Goal: Task Accomplishment & Management: Manage account settings

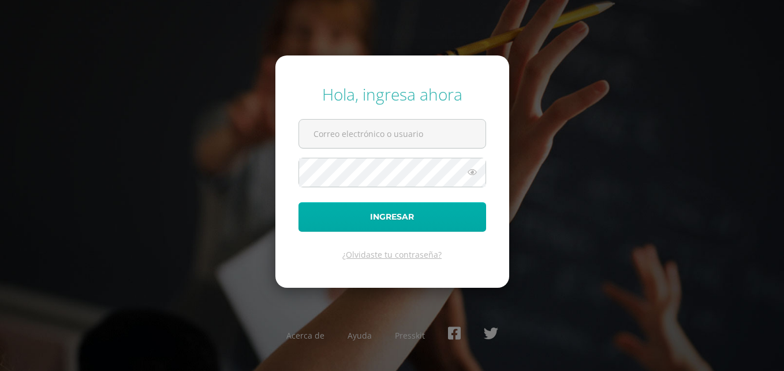
type input "erickh@cig.edu.gt"
click at [433, 210] on button "Ingresar" at bounding box center [393, 216] width 188 height 29
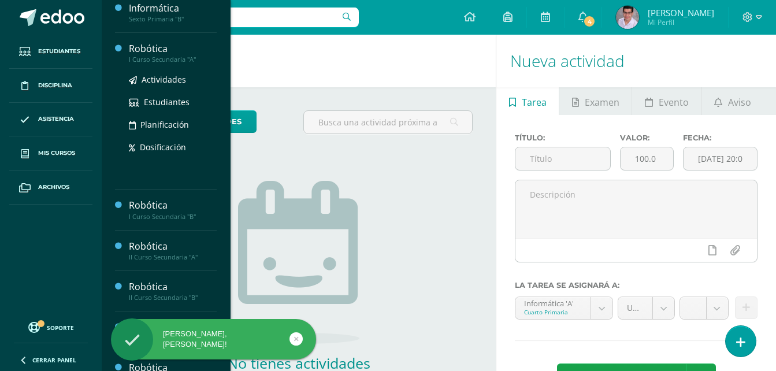
scroll to position [289, 0]
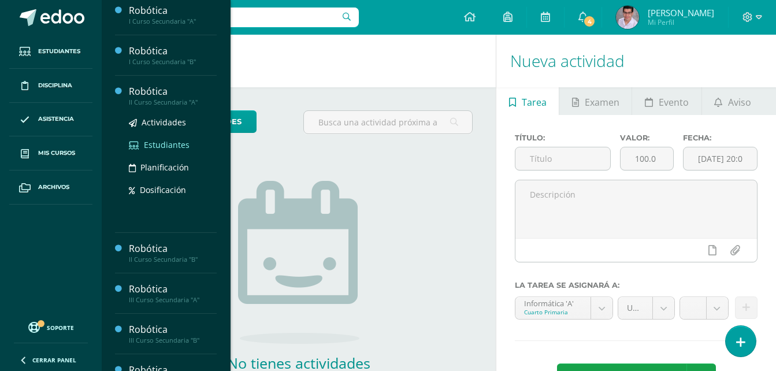
click at [160, 144] on span "Estudiantes" at bounding box center [167, 144] width 46 height 11
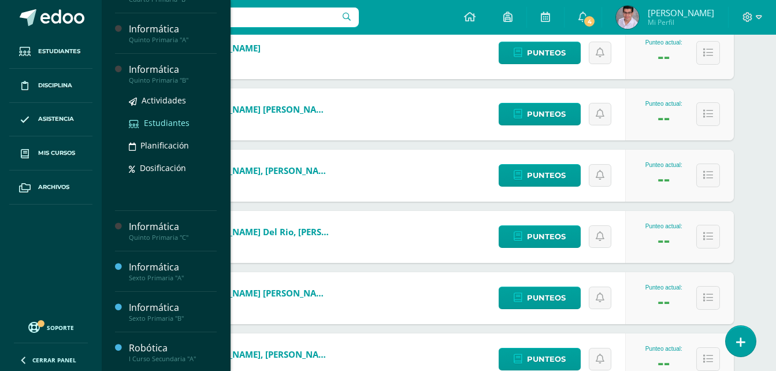
scroll to position [173, 0]
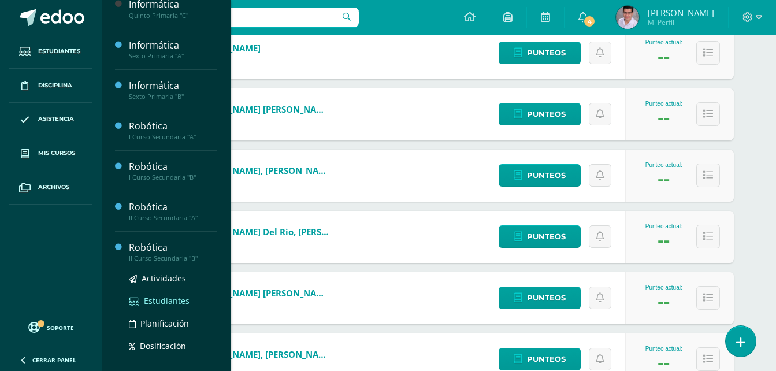
click at [162, 299] on span "Estudiantes" at bounding box center [167, 300] width 46 height 11
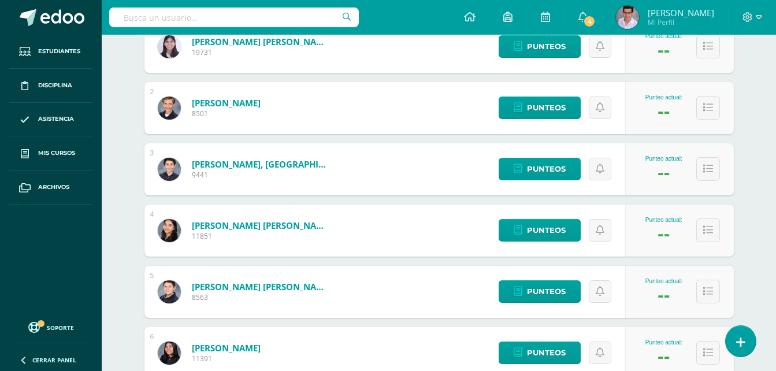
scroll to position [231, 0]
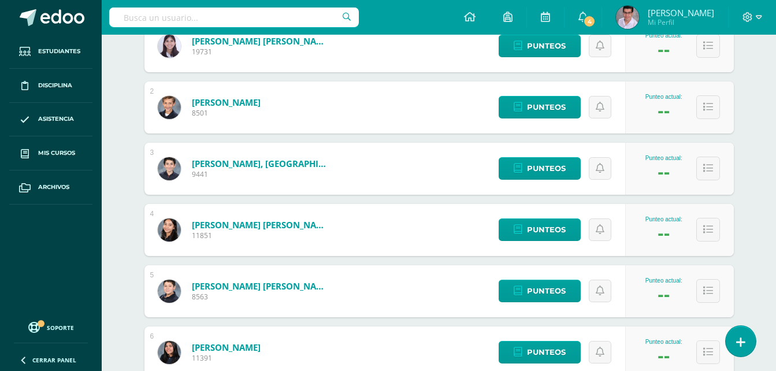
click at [237, 219] on link "Bedoya López, Jimena Marisabel" at bounding box center [261, 225] width 139 height 12
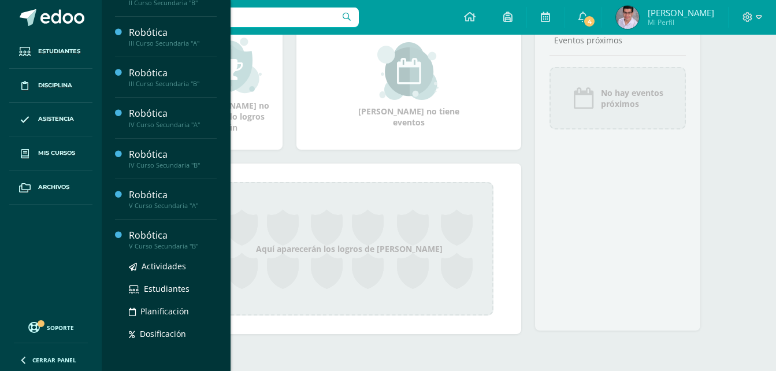
scroll to position [434, 0]
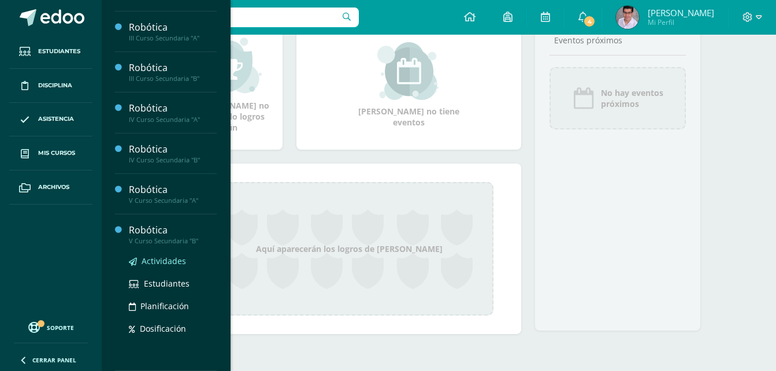
click at [158, 259] on span "Actividades" at bounding box center [164, 260] width 44 height 11
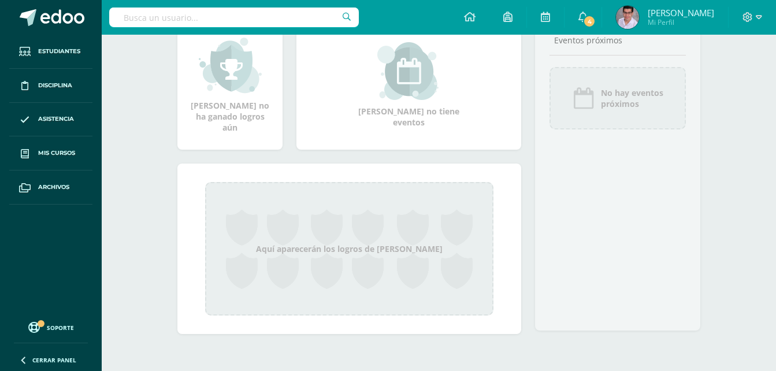
scroll to position [318, 0]
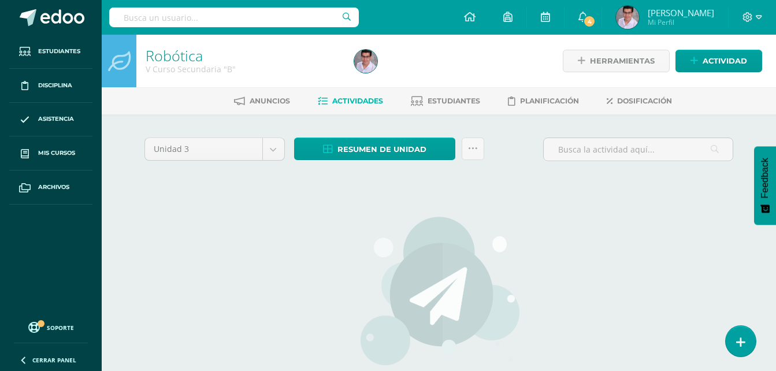
scroll to position [58, 0]
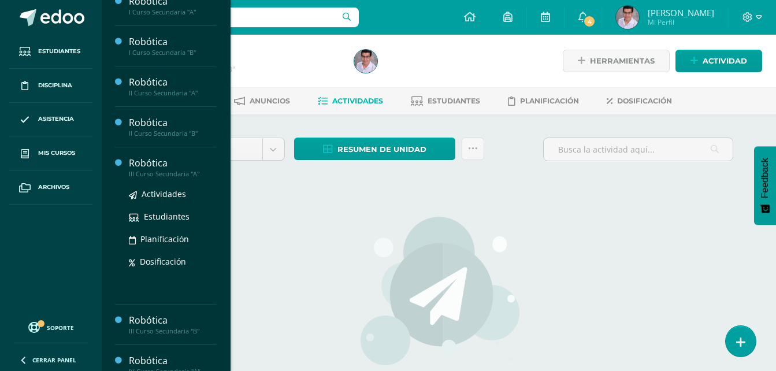
scroll to position [368, 0]
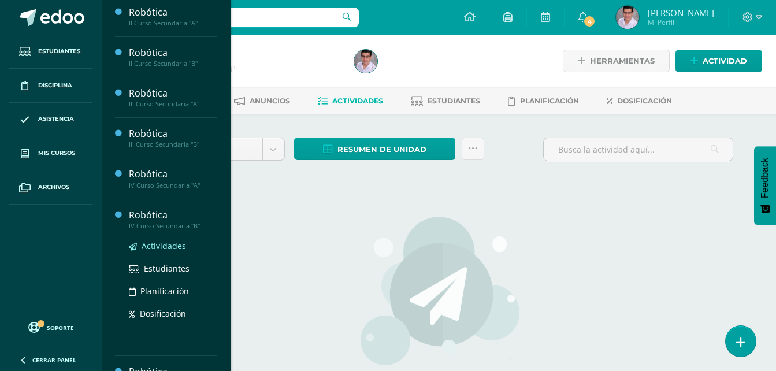
click at [157, 245] on span "Actividades" at bounding box center [164, 245] width 44 height 11
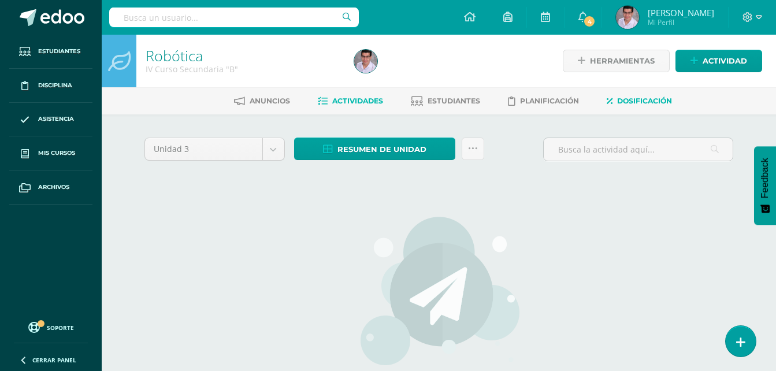
click at [614, 95] on link "Dosificación" at bounding box center [638, 101] width 65 height 18
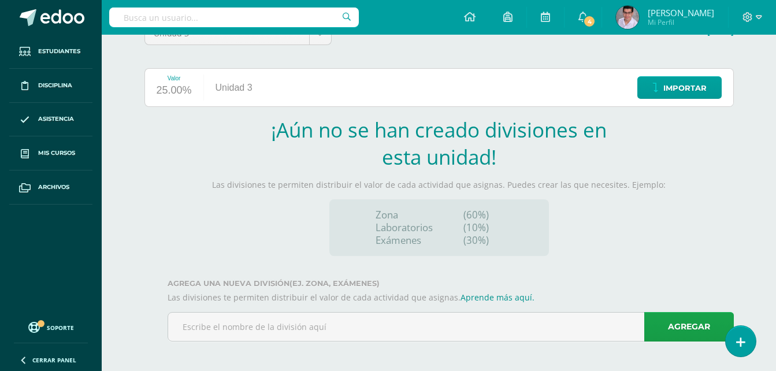
scroll to position [118, 0]
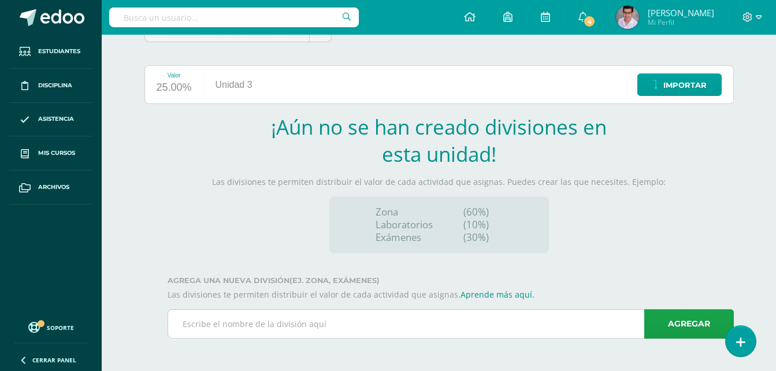
click at [487, 321] on input "text" at bounding box center [450, 324] width 565 height 28
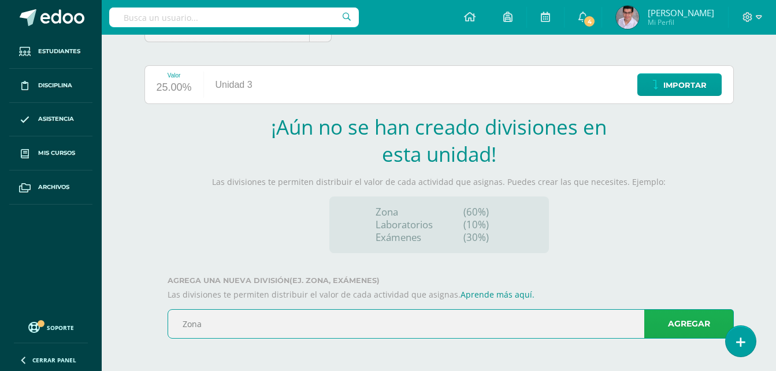
type input "Zona"
click at [702, 329] on link "Agregar" at bounding box center [689, 323] width 90 height 29
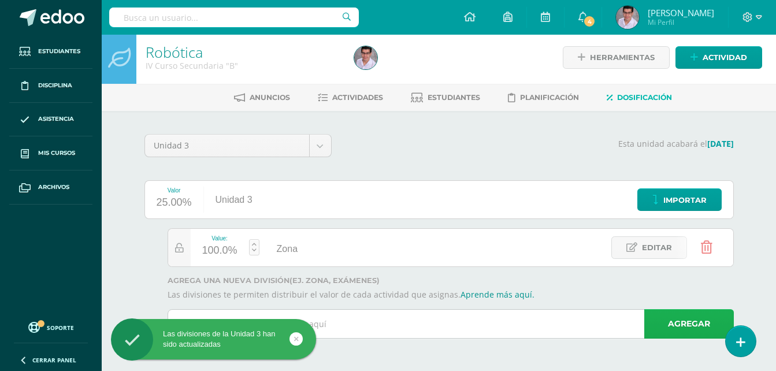
scroll to position [3, 0]
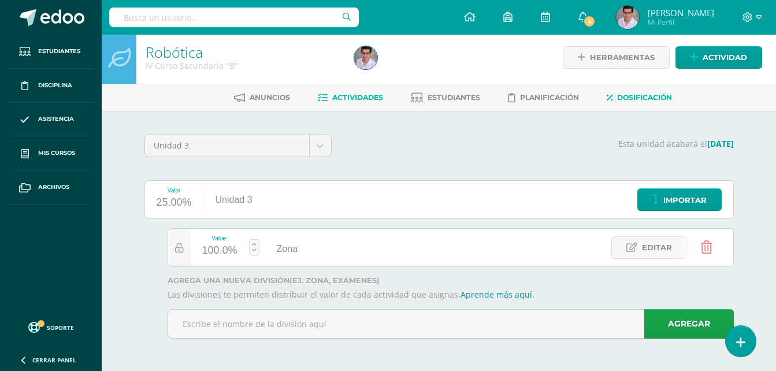
click at [338, 96] on span "Actividades" at bounding box center [357, 97] width 51 height 9
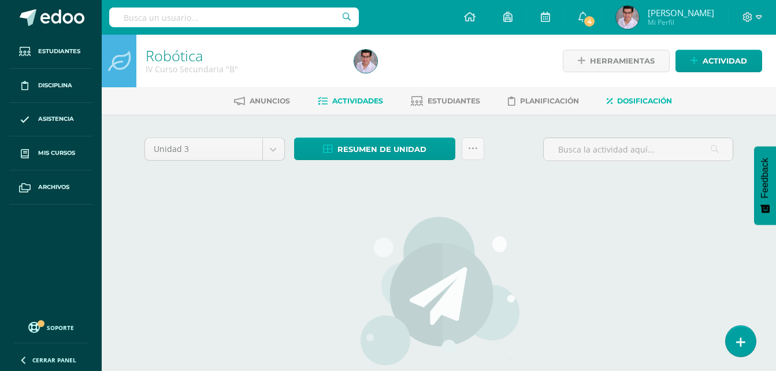
click at [634, 97] on span "Dosificación" at bounding box center [644, 100] width 55 height 9
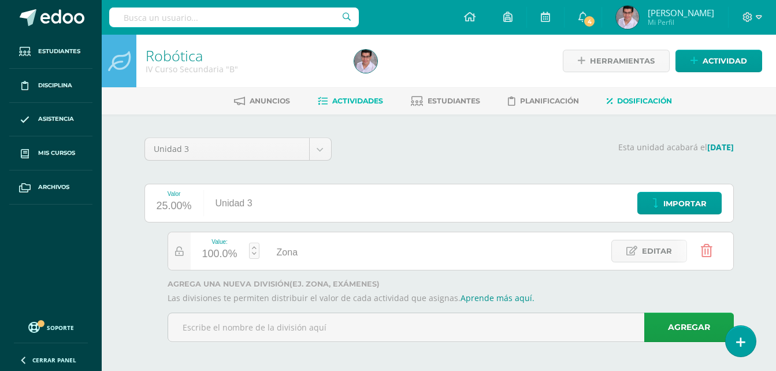
click at [363, 109] on link "Actividades" at bounding box center [350, 101] width 65 height 18
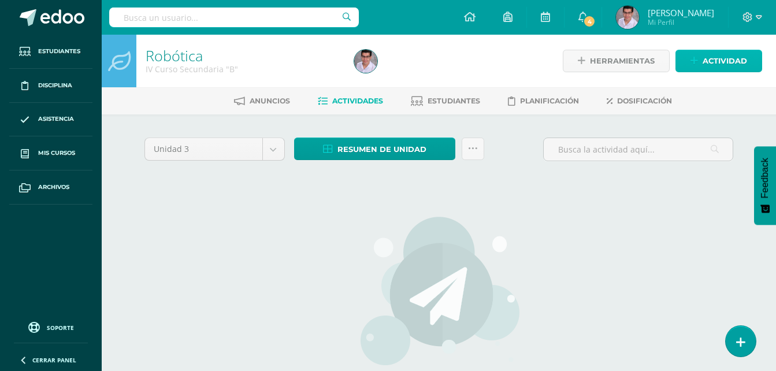
click at [710, 55] on span "Actividad" at bounding box center [724, 60] width 44 height 21
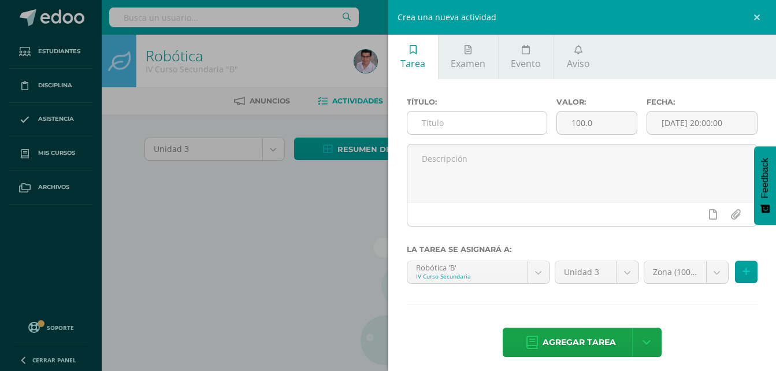
click at [458, 128] on input "text" at bounding box center [477, 122] width 140 height 23
click at [474, 125] on input "Armado No. 1" at bounding box center [477, 122] width 140 height 23
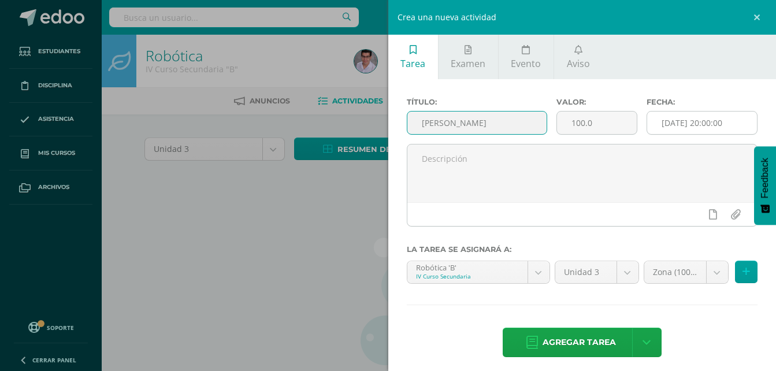
type input "[PERSON_NAME]"
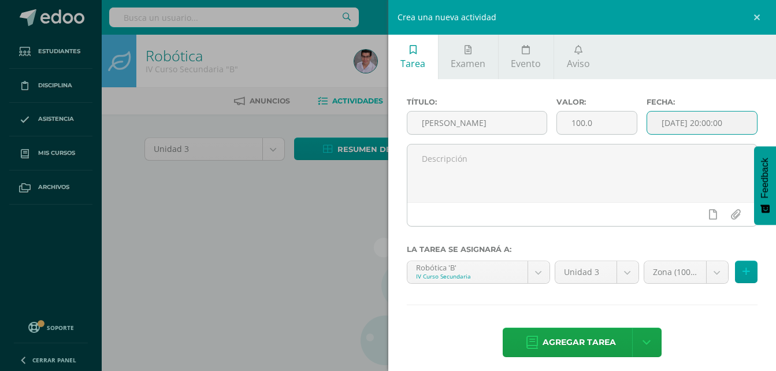
click at [682, 134] on input "[DATE] 20:00:00" at bounding box center [702, 122] width 110 height 23
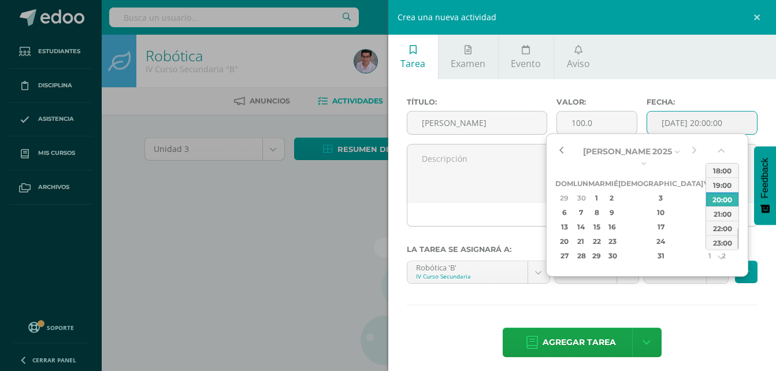
click at [562, 153] on button "button" at bounding box center [561, 151] width 12 height 17
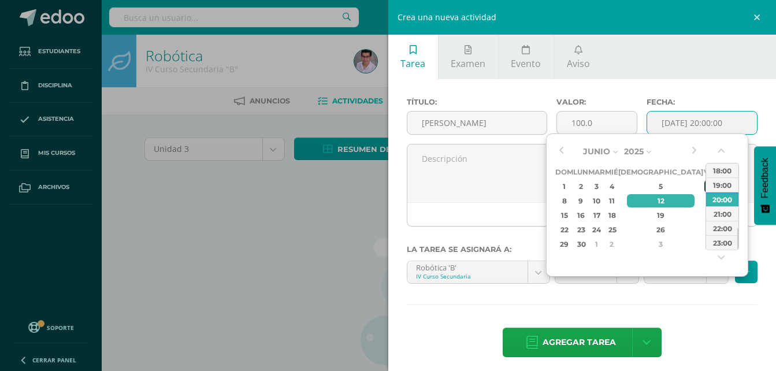
click at [704, 191] on div "6" at bounding box center [709, 186] width 10 height 13
click at [704, 200] on div "13" at bounding box center [709, 200] width 10 height 13
type input "2025-06-13 20:00"
click at [677, 326] on div "Título: Armado Arduino Valor: 100.0 Fecha: 2025-06-13 20:00 La tarea se asignar…" at bounding box center [582, 228] width 388 height 299
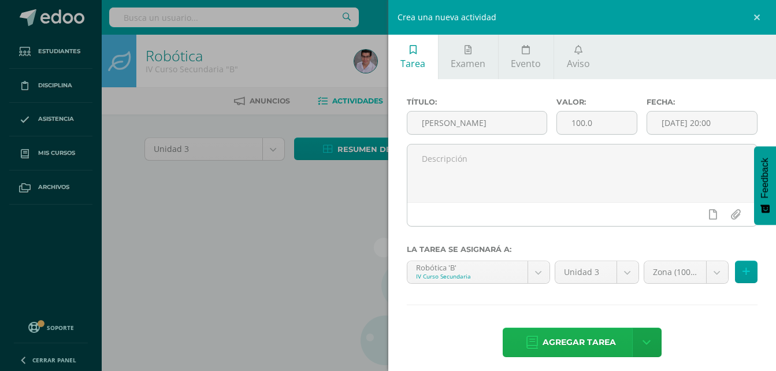
click at [526, 342] on icon at bounding box center [532, 342] width 12 height 13
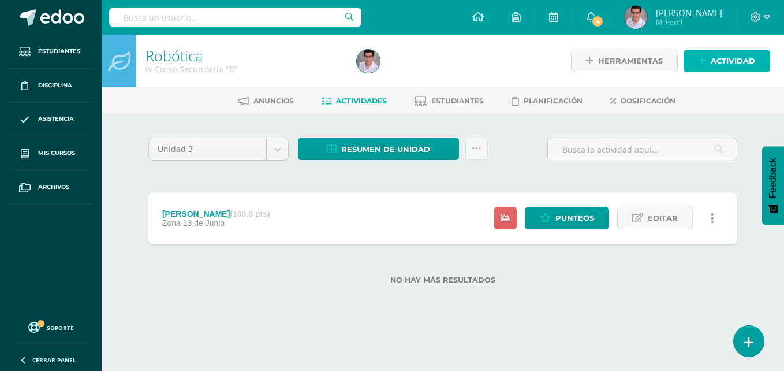
click at [723, 61] on span "Actividad" at bounding box center [733, 60] width 44 height 21
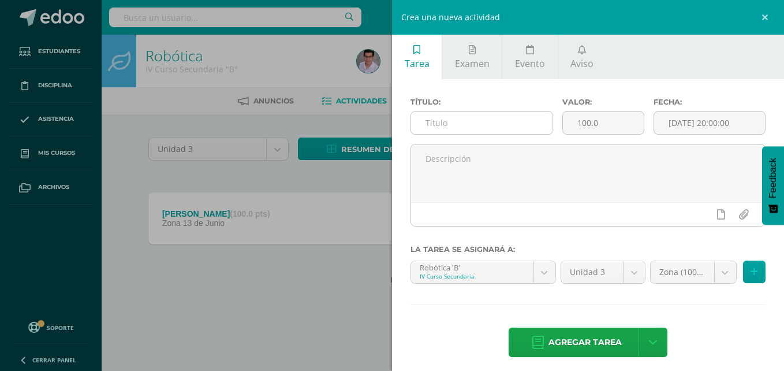
click at [485, 133] on input "text" at bounding box center [482, 122] width 142 height 23
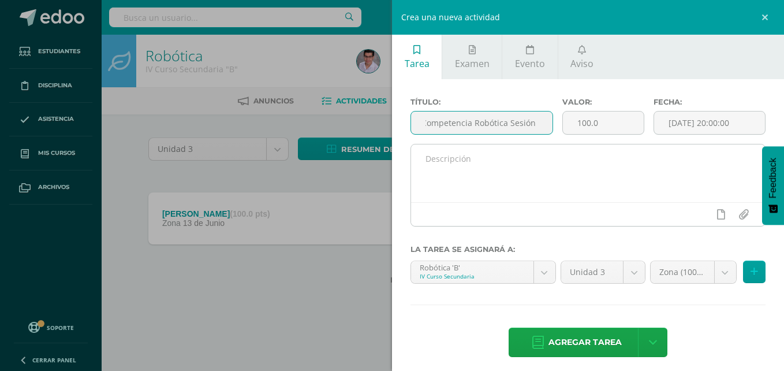
scroll to position [0, 9]
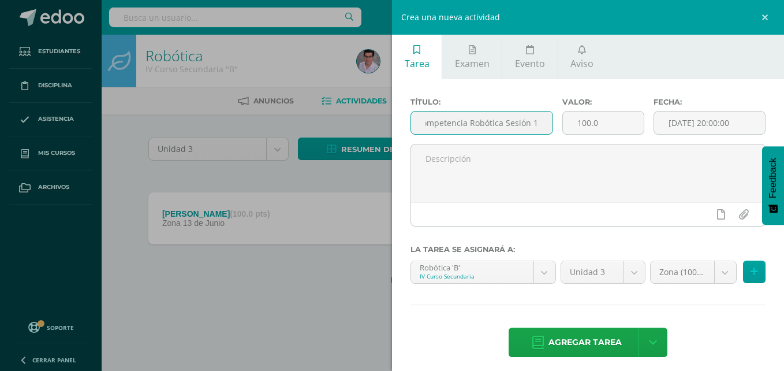
click at [479, 119] on input "Competencia Robótica Sesión 1" at bounding box center [482, 122] width 142 height 23
type input "Competencia Robótica Sesión 1"
click at [708, 128] on input "[DATE] 20:00:00" at bounding box center [709, 122] width 111 height 23
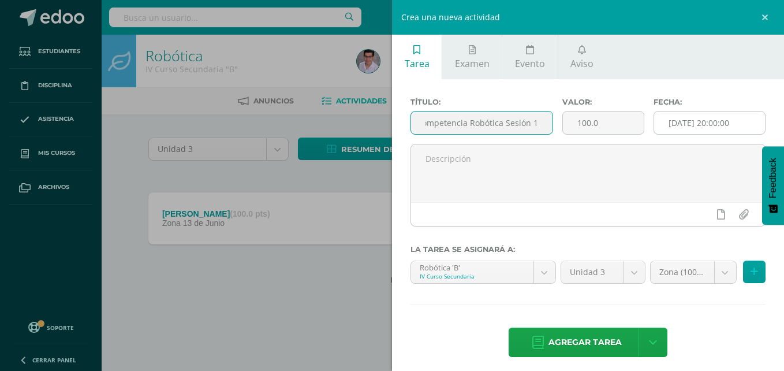
scroll to position [0, 0]
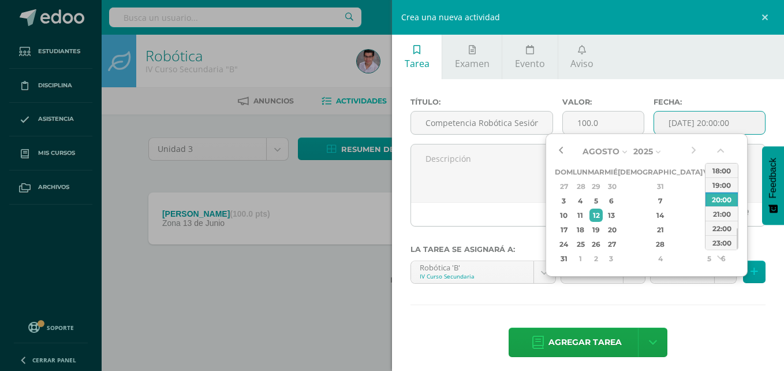
click at [559, 149] on button "button" at bounding box center [561, 151] width 12 height 17
click at [704, 191] on div "4" at bounding box center [709, 197] width 10 height 13
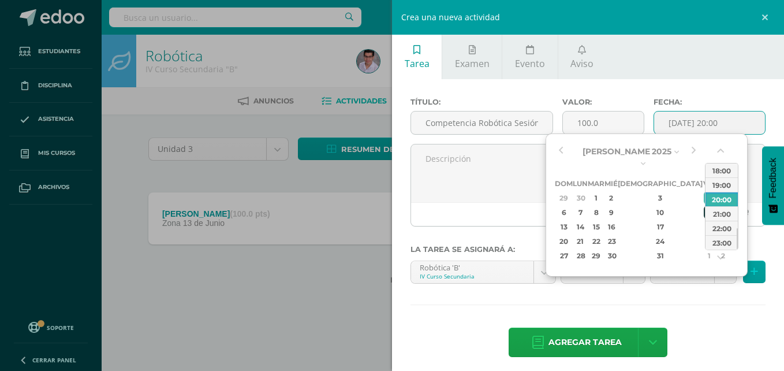
click at [704, 206] on div "11" at bounding box center [709, 212] width 10 height 13
type input "2025-07-11 20:00"
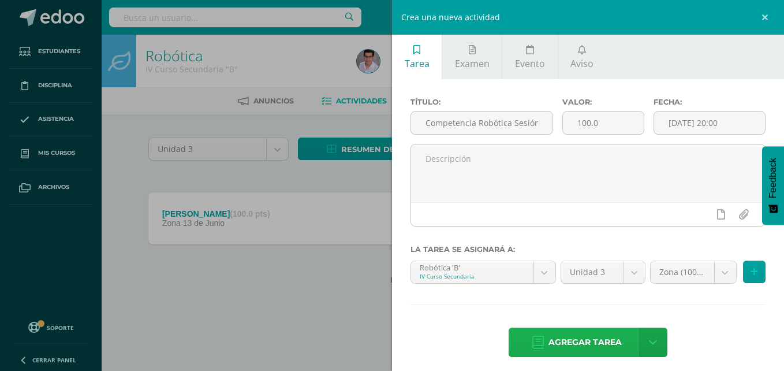
click at [597, 340] on span "Agregar tarea" at bounding box center [585, 342] width 73 height 28
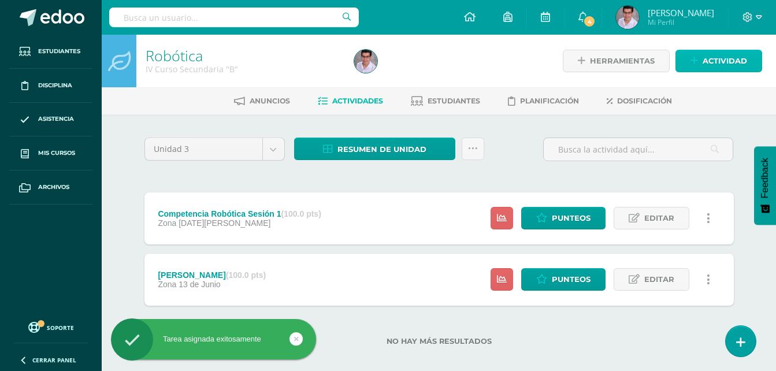
click at [706, 64] on span "Actividad" at bounding box center [724, 60] width 44 height 21
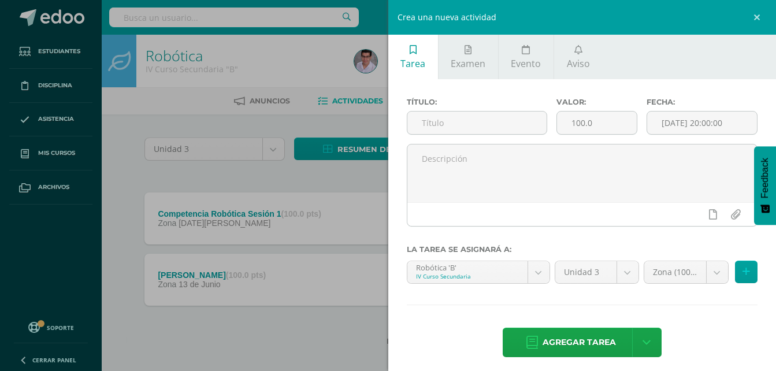
click at [505, 109] on div "Título:" at bounding box center [477, 121] width 150 height 46
click at [504, 116] on input "text" at bounding box center [477, 122] width 140 height 23
paste input "Competencia Robótica Sesión 1"
type input "Competencia Robótica Sesión 2"
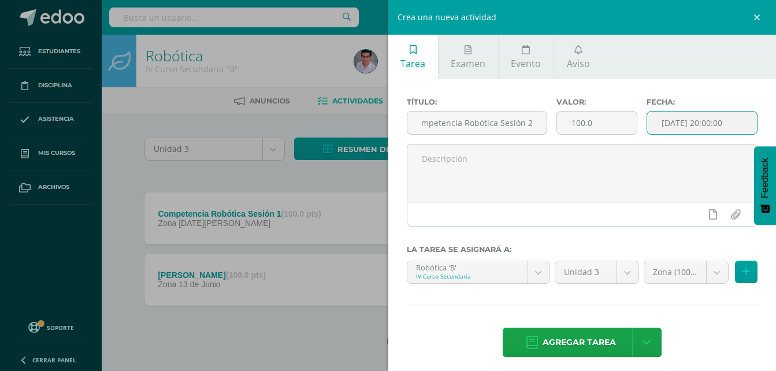
click at [710, 126] on input "2025-08-12 20:00:00" at bounding box center [702, 122] width 110 height 23
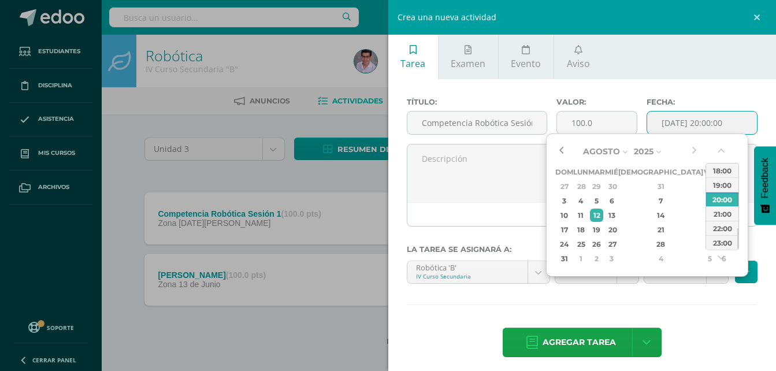
click at [564, 148] on button "button" at bounding box center [561, 151] width 12 height 17
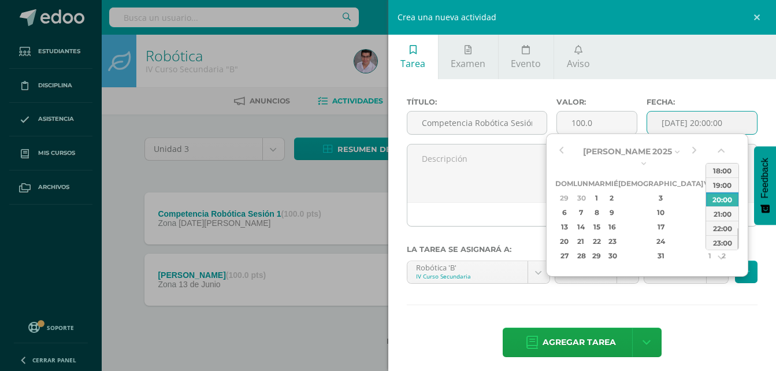
click at [717, 220] on div "19" at bounding box center [723, 226] width 12 height 13
type input "2025-07-19 20:00"
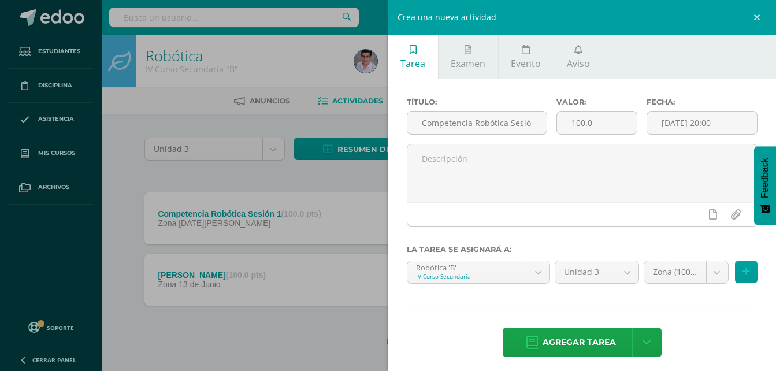
click at [661, 304] on div "Título: Competencia Robótica Sesión 2 Valor: 100.0 Fecha: 2025-07-19 20:00 La t…" at bounding box center [582, 228] width 388 height 299
drag, startPoint x: 524, startPoint y: 129, endPoint x: 553, endPoint y: 130, distance: 29.5
click at [585, 122] on div "Título: Competencia Robótica Sesión 2 Valor: 100.0 Fecha: 2025-07-19 20:00" at bounding box center [582, 121] width 360 height 46
click at [535, 126] on input "Competencia Robótica Sesión 2" at bounding box center [477, 122] width 140 height 23
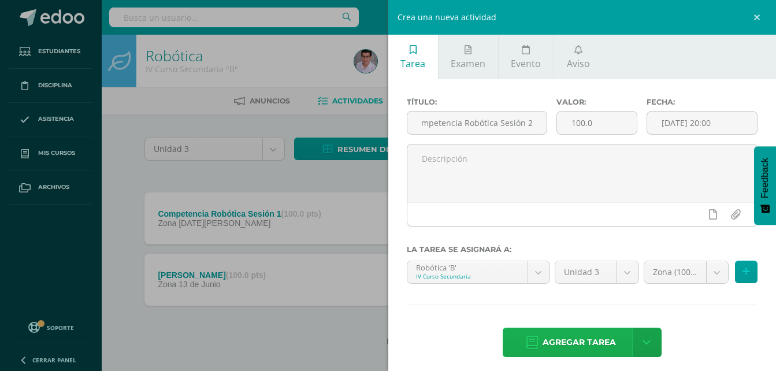
click at [545, 340] on span "Agregar tarea" at bounding box center [578, 342] width 73 height 28
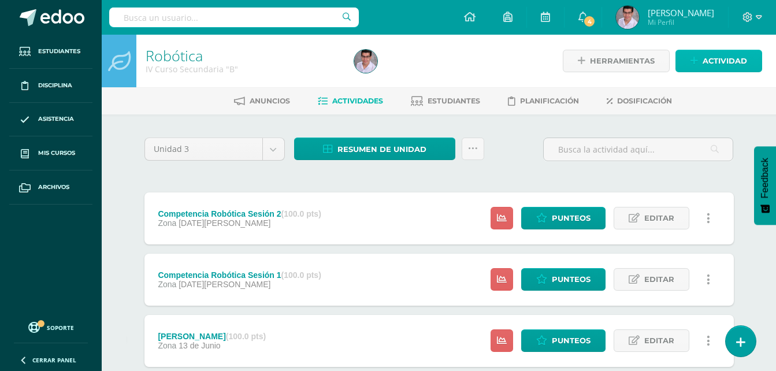
click at [697, 56] on icon at bounding box center [694, 61] width 8 height 10
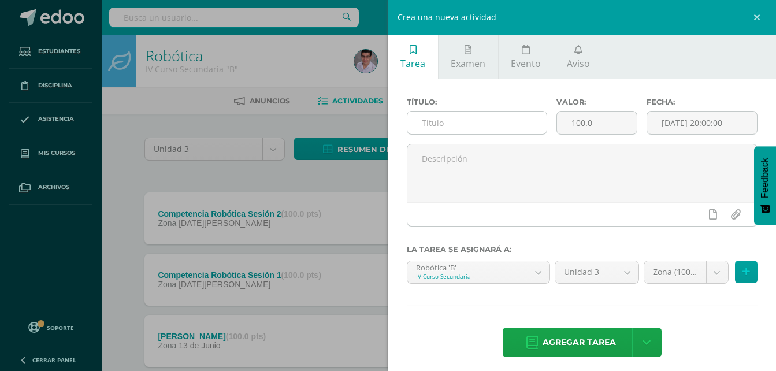
click at [476, 132] on input "text" at bounding box center [477, 122] width 140 height 23
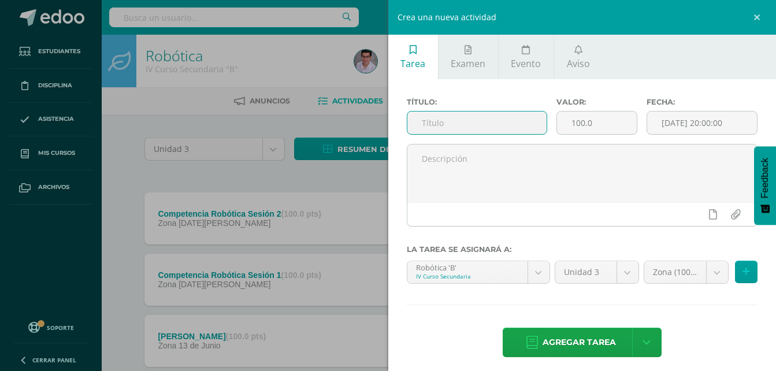
paste input "Competencia Robótica Sesión 1"
type input "Competencia Robótica Sesión 3"
click at [668, 124] on input "[DATE] 20:00:00" at bounding box center [702, 122] width 110 height 23
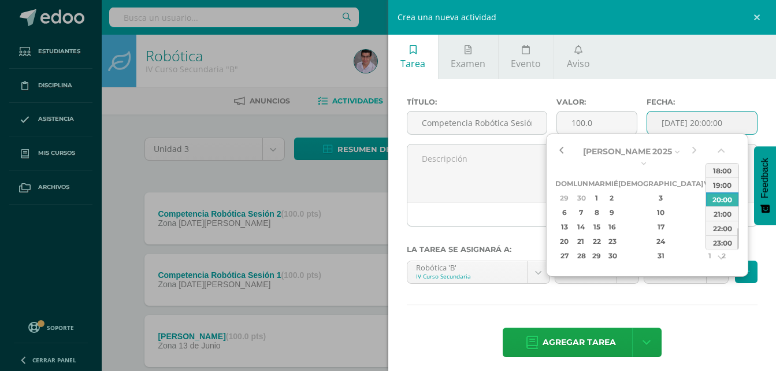
click at [559, 150] on button "button" at bounding box center [561, 151] width 12 height 17
click at [717, 234] on div "26" at bounding box center [723, 240] width 12 height 13
click at [704, 234] on div "25" at bounding box center [709, 240] width 10 height 13
type input "2025-07-25 20:00"
click at [703, 310] on div "Título: Competencia Robótica Sesión 3 Valor: 100.0 Fecha: 2025-07-25 20:00 La t…" at bounding box center [582, 228] width 388 height 299
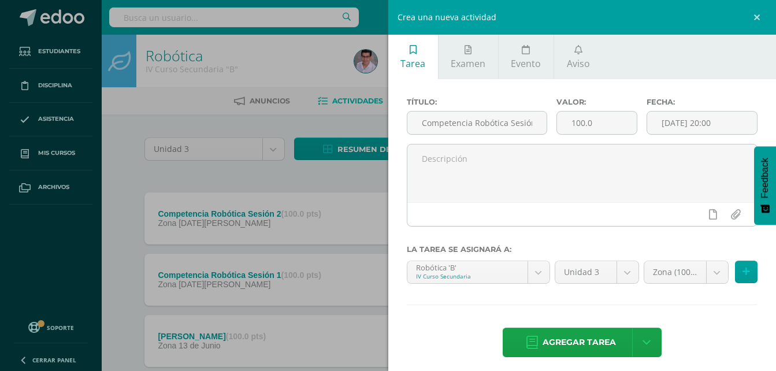
click at [600, 345] on span "Agregar tarea" at bounding box center [578, 342] width 73 height 28
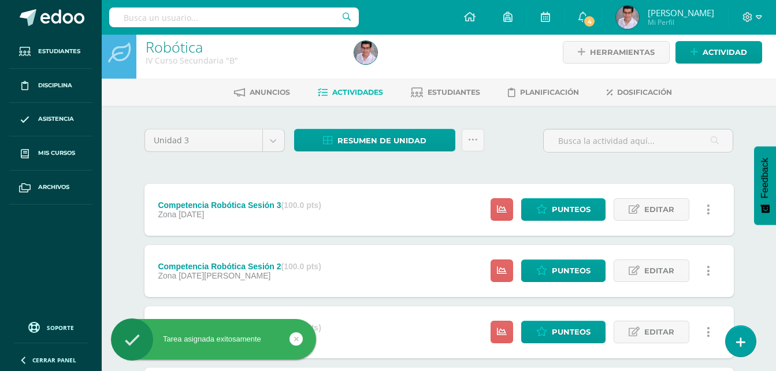
scroll to position [58, 0]
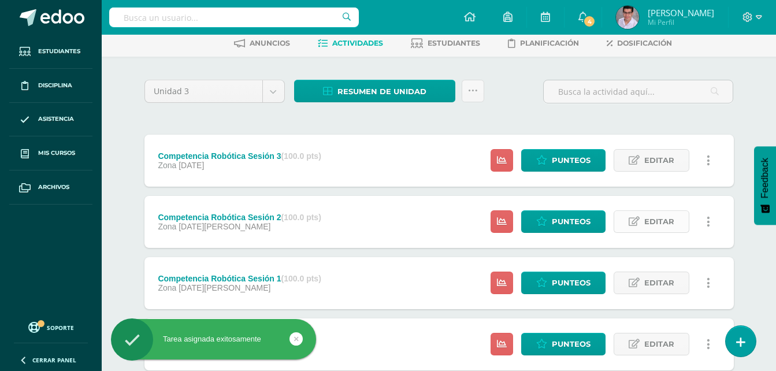
click at [661, 224] on span "Editar" at bounding box center [659, 221] width 30 height 21
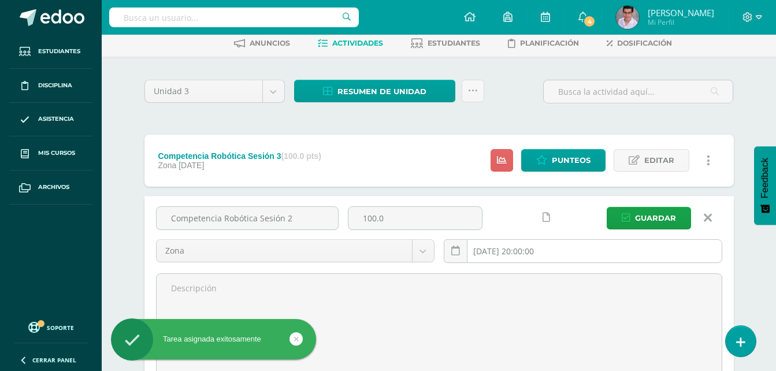
click at [505, 252] on input "2025-07-19 20:00:00" at bounding box center [582, 251] width 277 height 23
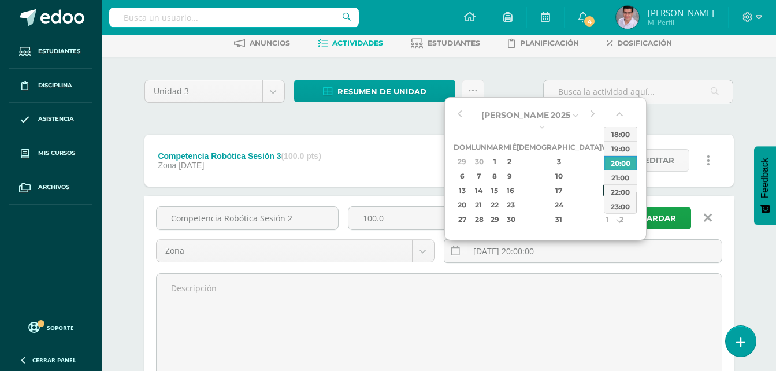
click at [602, 184] on div "18" at bounding box center [607, 190] width 10 height 13
type input "2025-07-18 20:00"
click at [123, 250] on div "Unidad 3 Unidad 1 Unidad 2 Unidad 3 Unidad 4 Resumen de unidad Descargar como H…" at bounding box center [438, 335] width 635 height 556
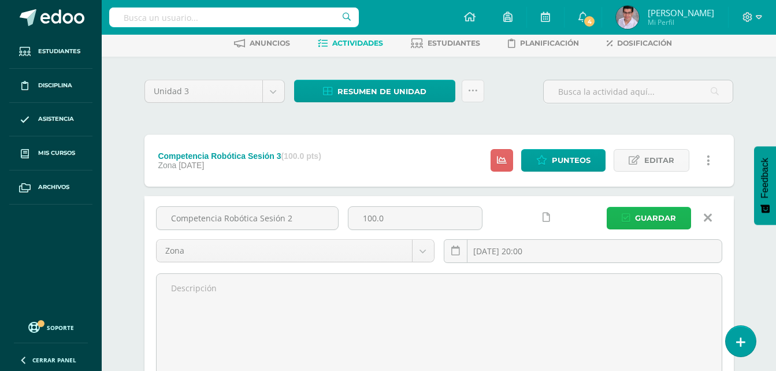
click at [635, 215] on span "Guardar" at bounding box center [655, 217] width 41 height 21
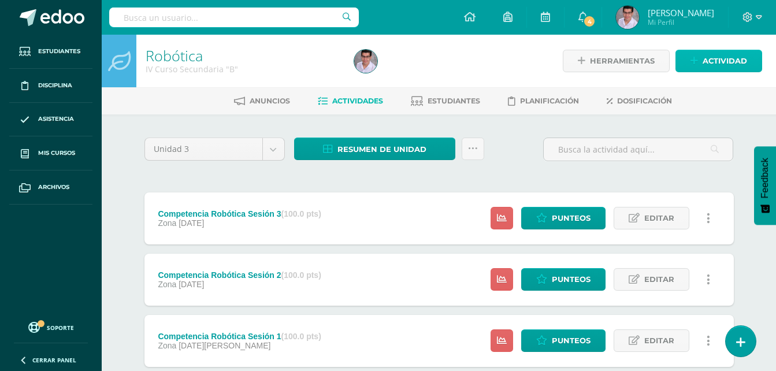
click at [718, 66] on span "Actividad" at bounding box center [724, 60] width 44 height 21
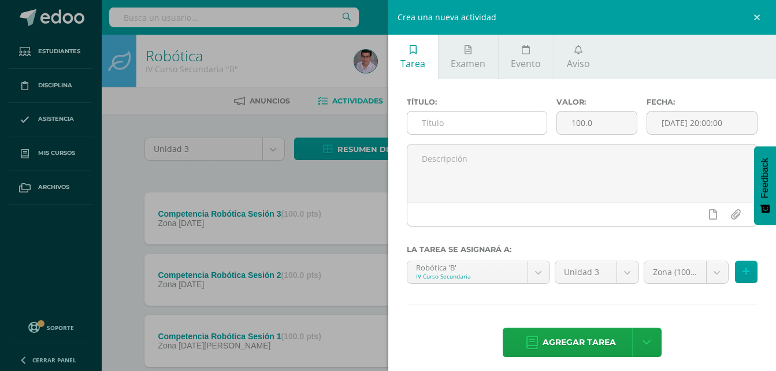
click at [493, 125] on input "text" at bounding box center [477, 122] width 140 height 23
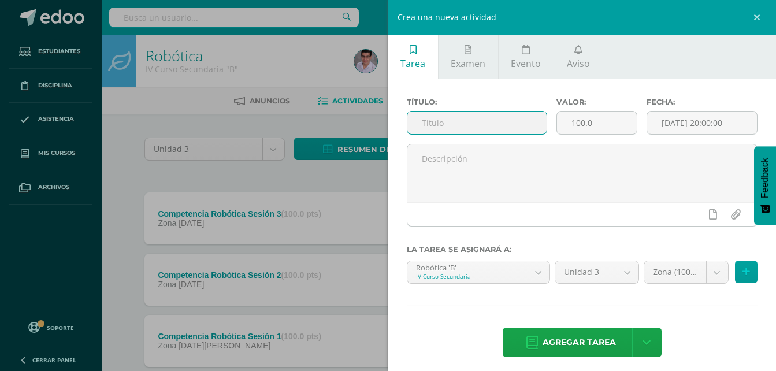
paste input "Competencia Robótica Sesión 1"
type input "Competencia Robótica Sesión 4"
click at [668, 122] on input "[DATE] 20:00:00" at bounding box center [702, 122] width 110 height 23
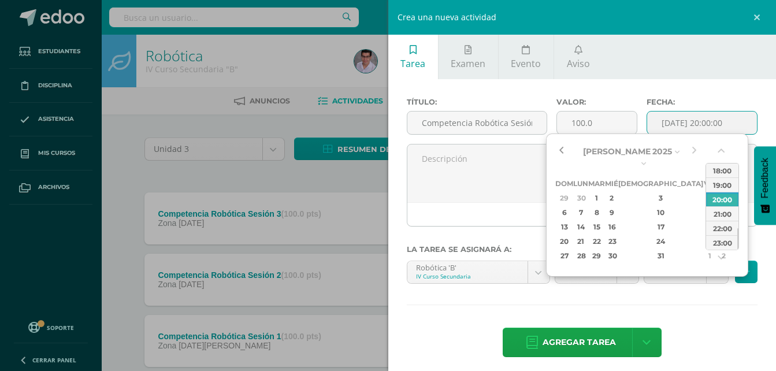
click at [565, 147] on button "button" at bounding box center [561, 151] width 12 height 17
click at [695, 150] on button "button" at bounding box center [694, 151] width 12 height 17
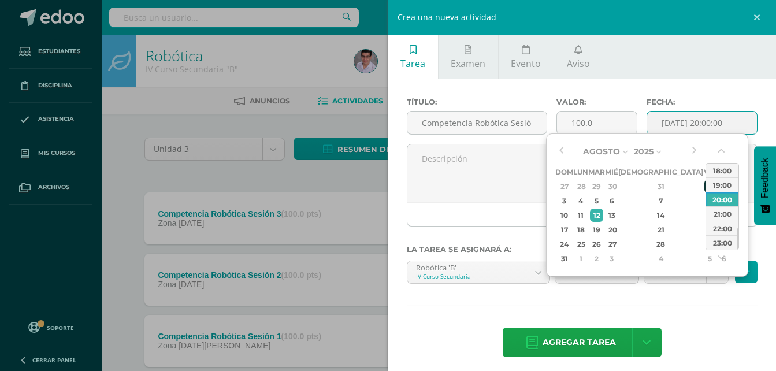
click at [704, 184] on div "1" at bounding box center [709, 186] width 10 height 13
type input "[DATE] 20:00"
drag, startPoint x: 625, startPoint y: 311, endPoint x: 589, endPoint y: 321, distance: 37.7
click at [625, 311] on div "Título: Competencia Robótica Sesión 4 Valor: 100.0 Fecha: [DATE] 20:00 La tarea…" at bounding box center [582, 228] width 388 height 299
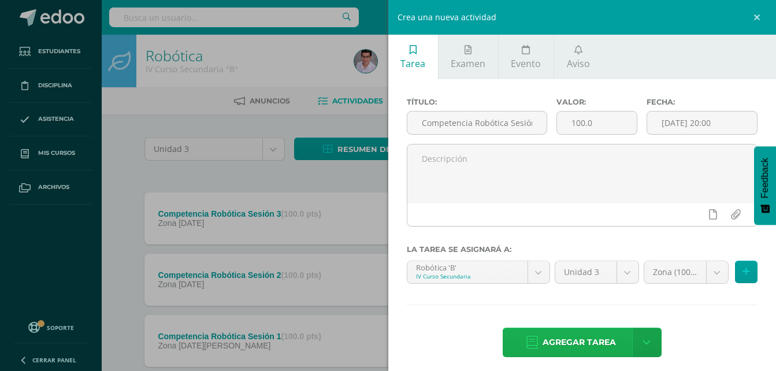
click at [553, 338] on span "Agregar tarea" at bounding box center [578, 342] width 73 height 28
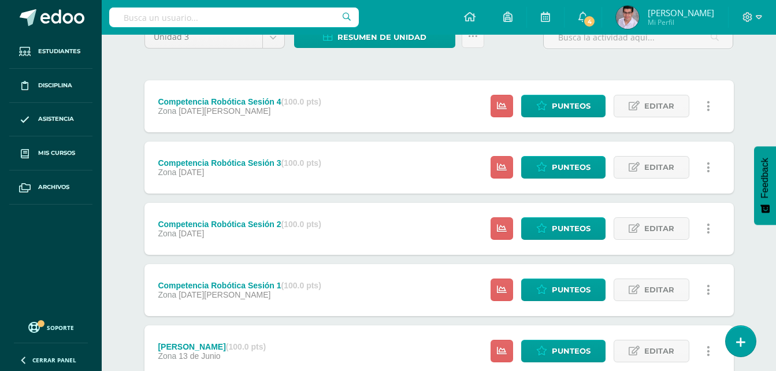
scroll to position [195, 0]
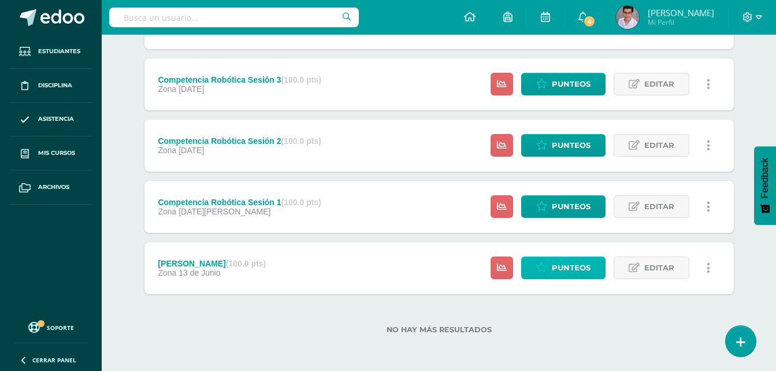
click at [563, 266] on span "Punteos" at bounding box center [571, 267] width 39 height 21
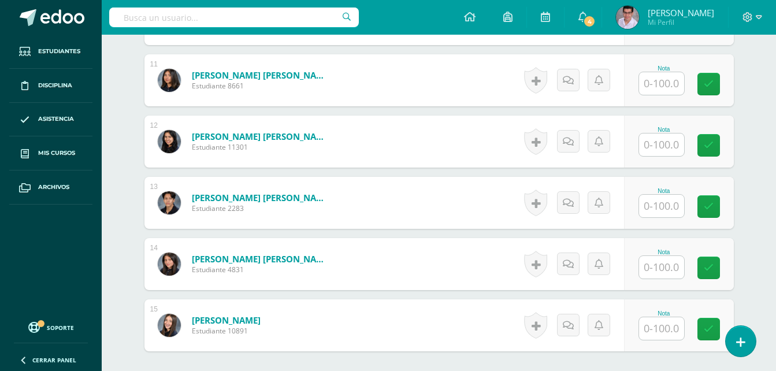
scroll to position [956, 0]
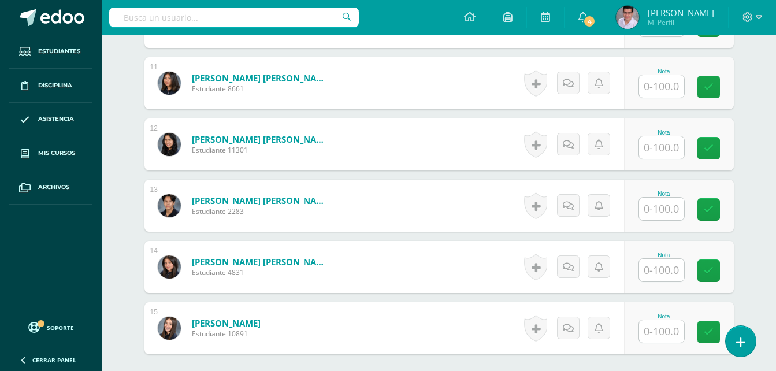
click at [673, 152] on input "text" at bounding box center [661, 147] width 45 height 23
type input "100"
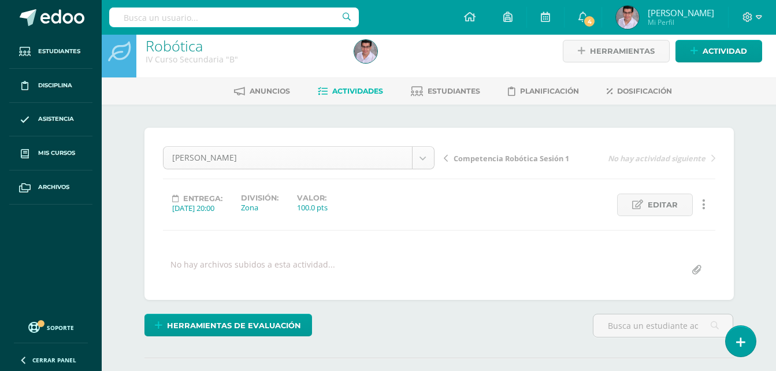
scroll to position [0, 0]
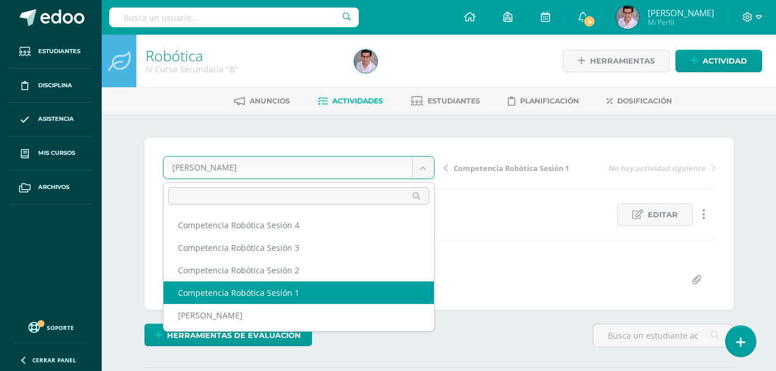
select select "/dashboard/teacher/grade-activity/231519/"
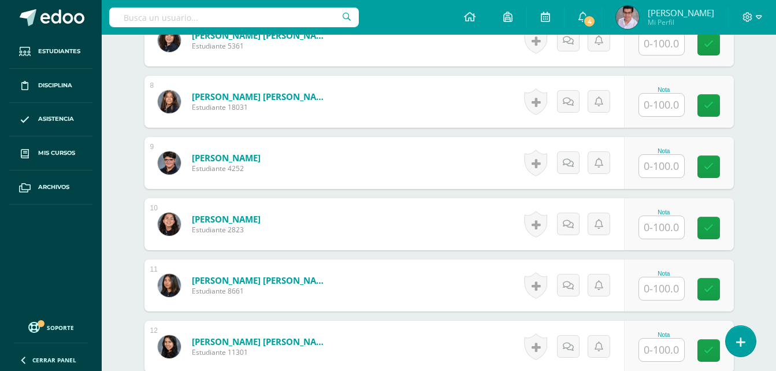
scroll to position [917, 0]
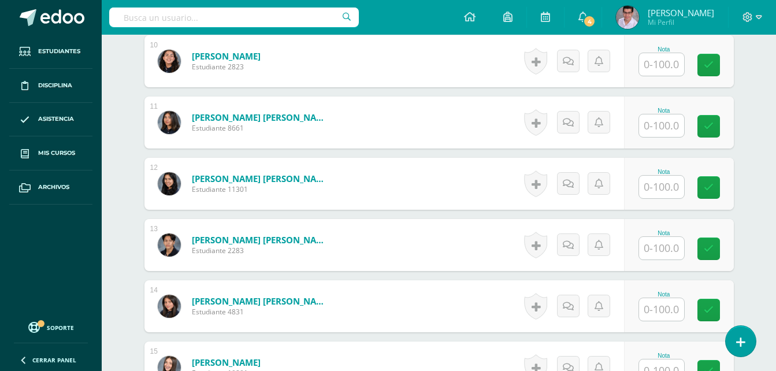
click at [656, 189] on input "text" at bounding box center [661, 187] width 45 height 23
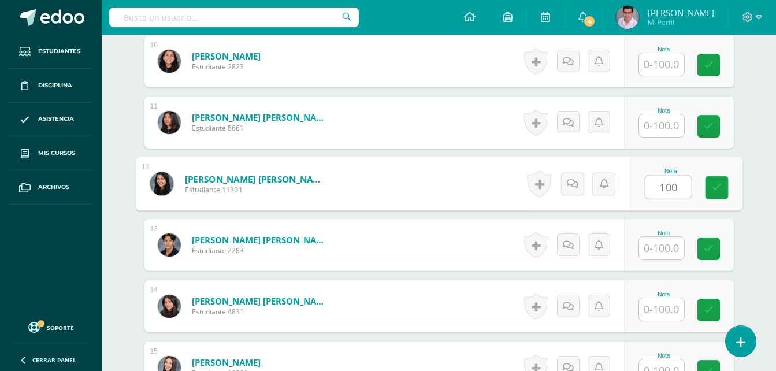
type input "100"
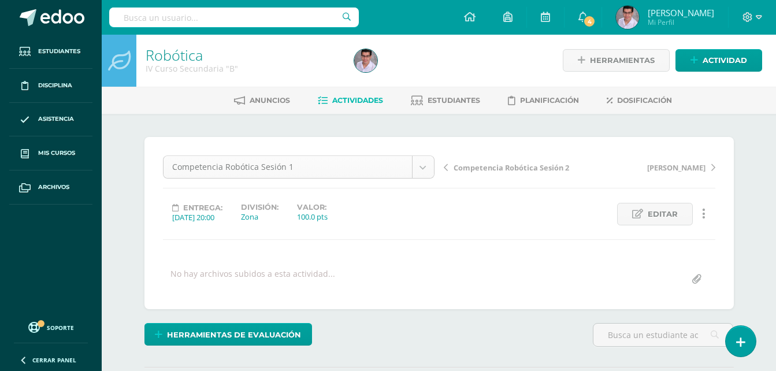
scroll to position [0, 0]
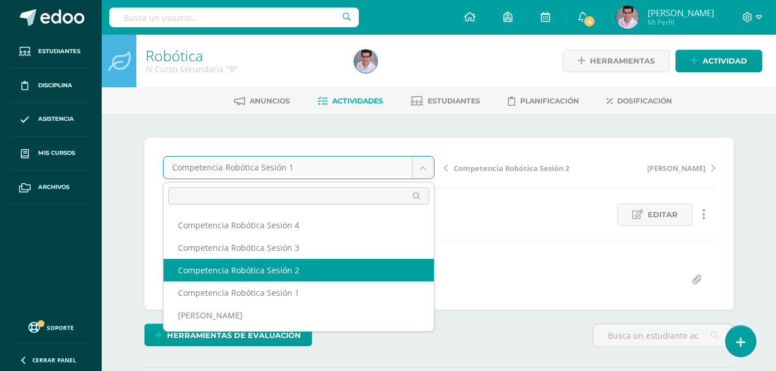
select select "/dashboard/teacher/grade-activity/231520/"
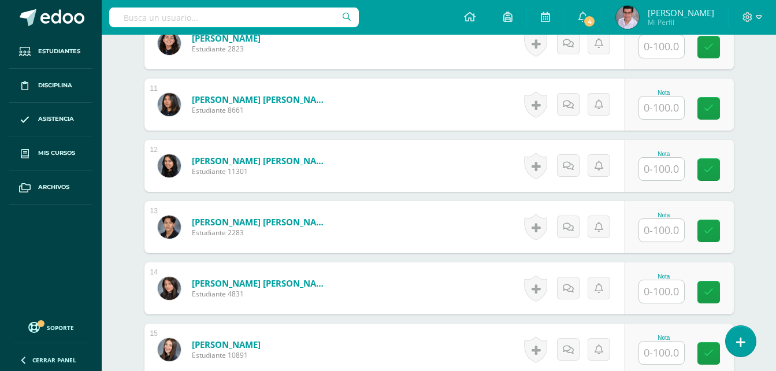
scroll to position [936, 0]
click at [671, 173] on input "text" at bounding box center [661, 168] width 45 height 23
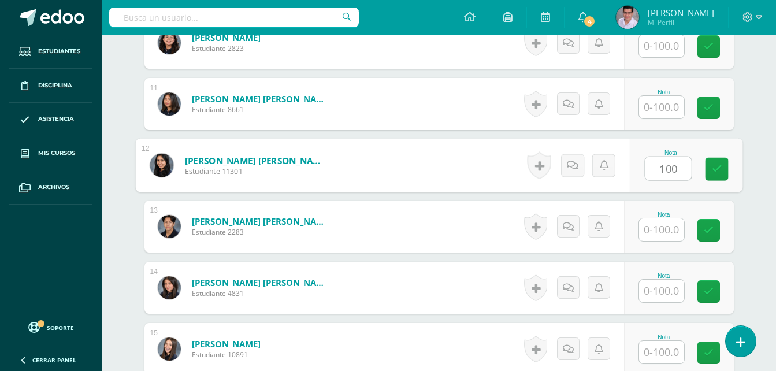
type input "100"
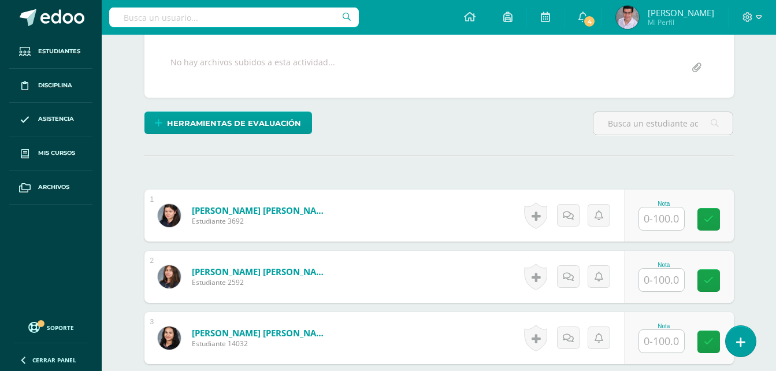
scroll to position [69, 0]
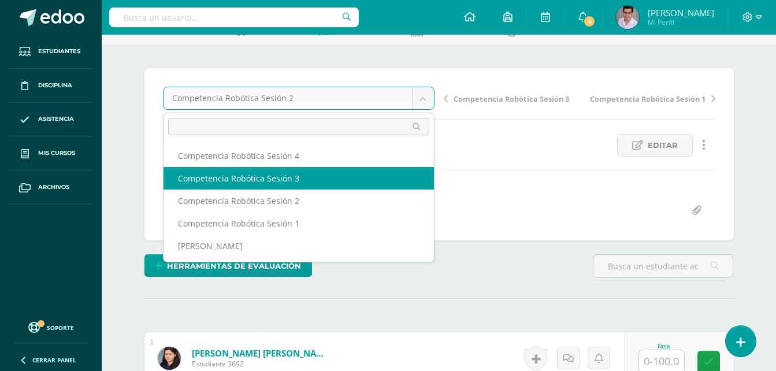
select select "/dashboard/teacher/grade-activity/231521/"
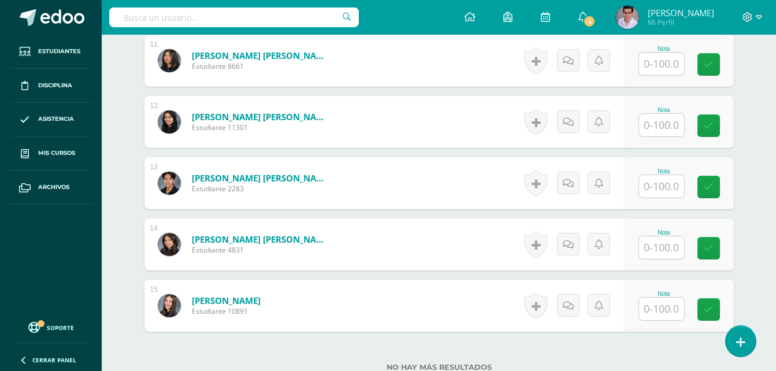
scroll to position [999, 0]
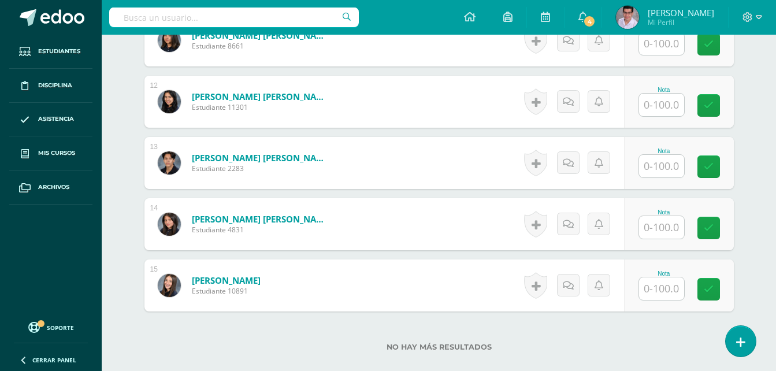
click at [655, 103] on input "text" at bounding box center [661, 105] width 45 height 23
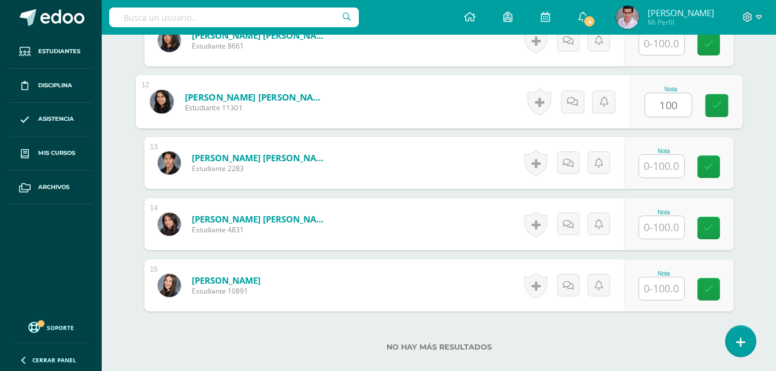
type input "100"
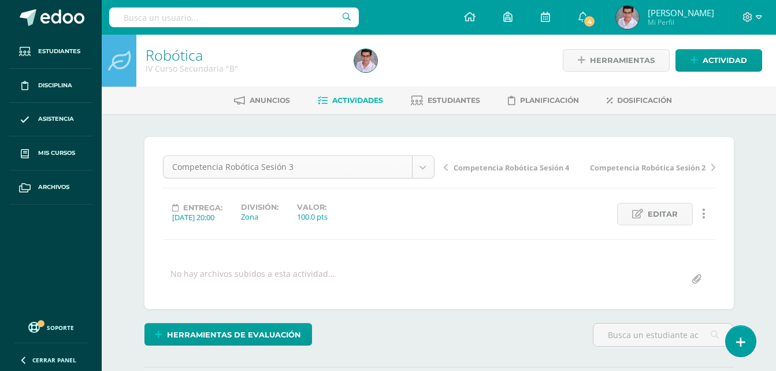
scroll to position [0, 0]
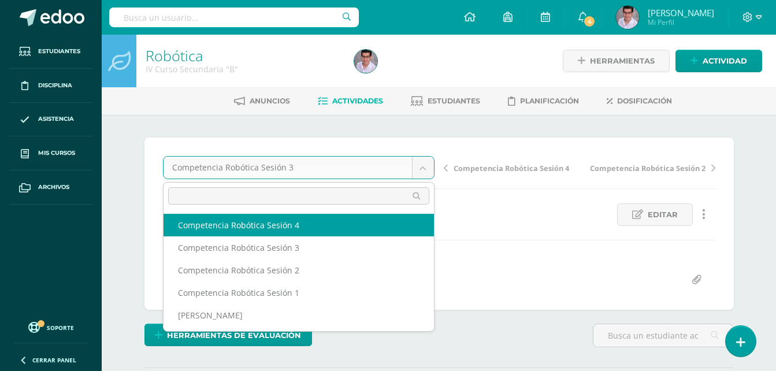
select select "/dashboard/teacher/grade-activity/231522/"
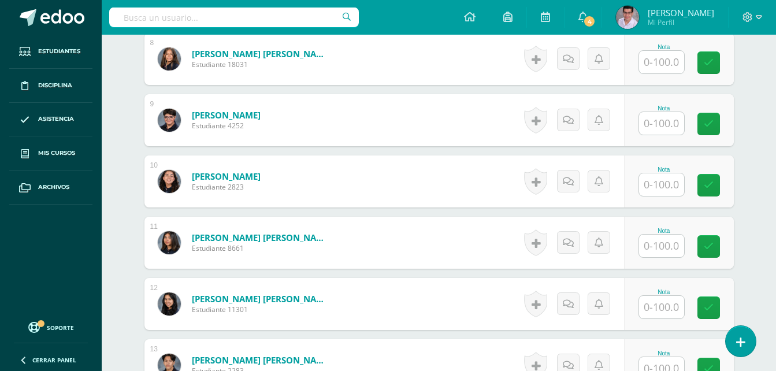
scroll to position [935, 0]
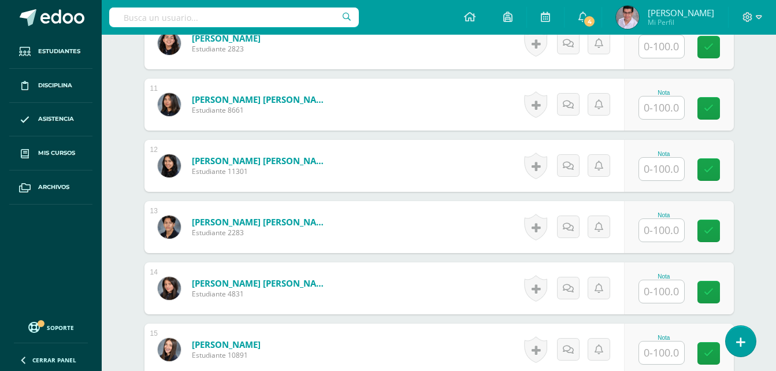
click at [673, 166] on input "text" at bounding box center [661, 169] width 45 height 23
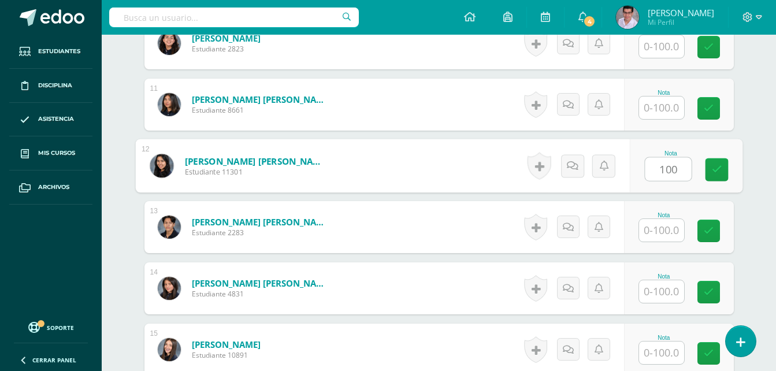
type input "100"
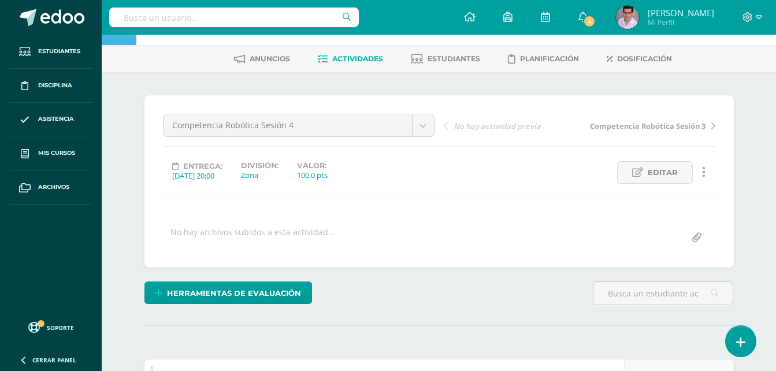
scroll to position [0, 0]
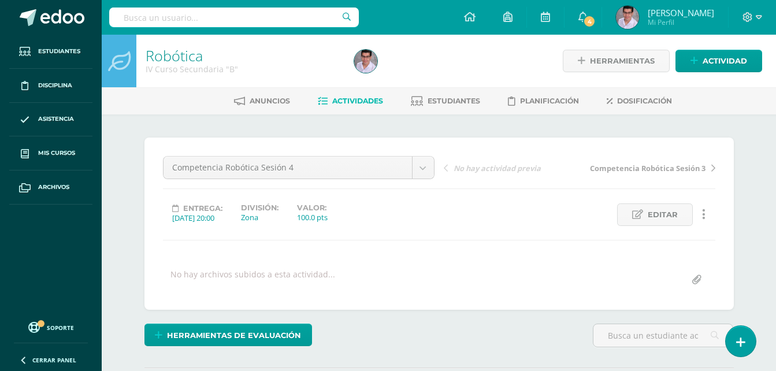
click at [337, 106] on link "Actividades" at bounding box center [350, 101] width 65 height 18
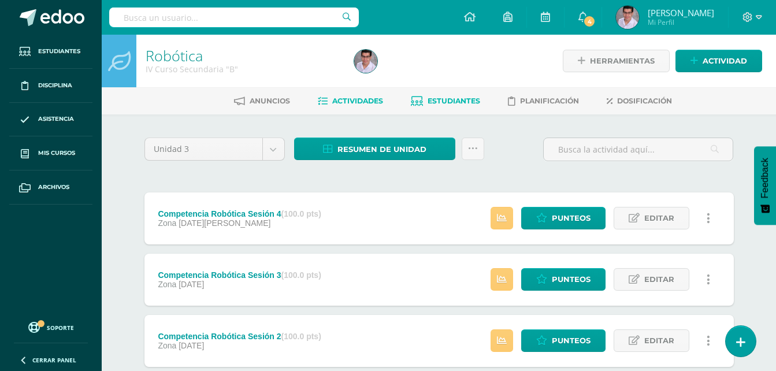
click at [442, 110] on link "Estudiantes" at bounding box center [445, 101] width 69 height 18
click at [443, 105] on span "Estudiantes" at bounding box center [453, 100] width 53 height 9
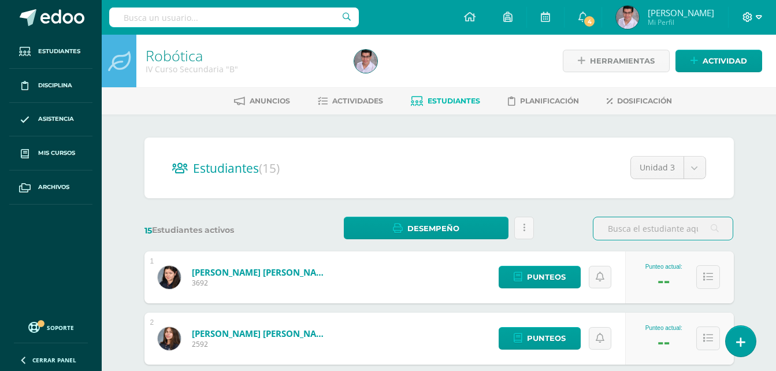
click at [751, 13] on icon at bounding box center [747, 17] width 10 height 10
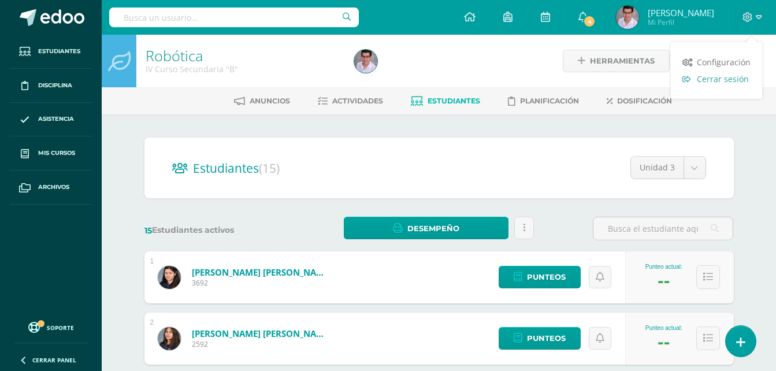
click at [709, 76] on span "Cerrar sesión" at bounding box center [723, 78] width 52 height 11
